Goal: Check status: Check status

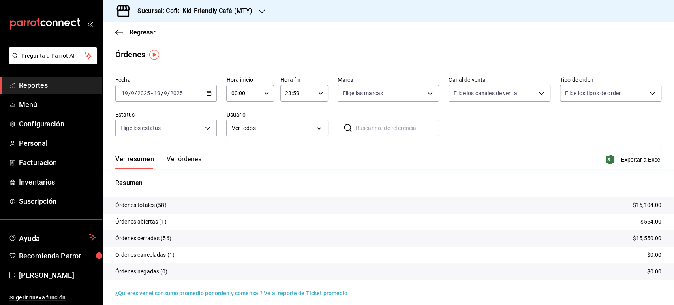
click at [199, 11] on h3 "Sucursal: Cofki Kid-Friendly Café (MTY)" at bounding box center [191, 10] width 121 height 9
click at [183, 46] on div "Cofki Cafe (La Aurora)" at bounding box center [162, 52] width 118 height 18
